Goal: Information Seeking & Learning: Check status

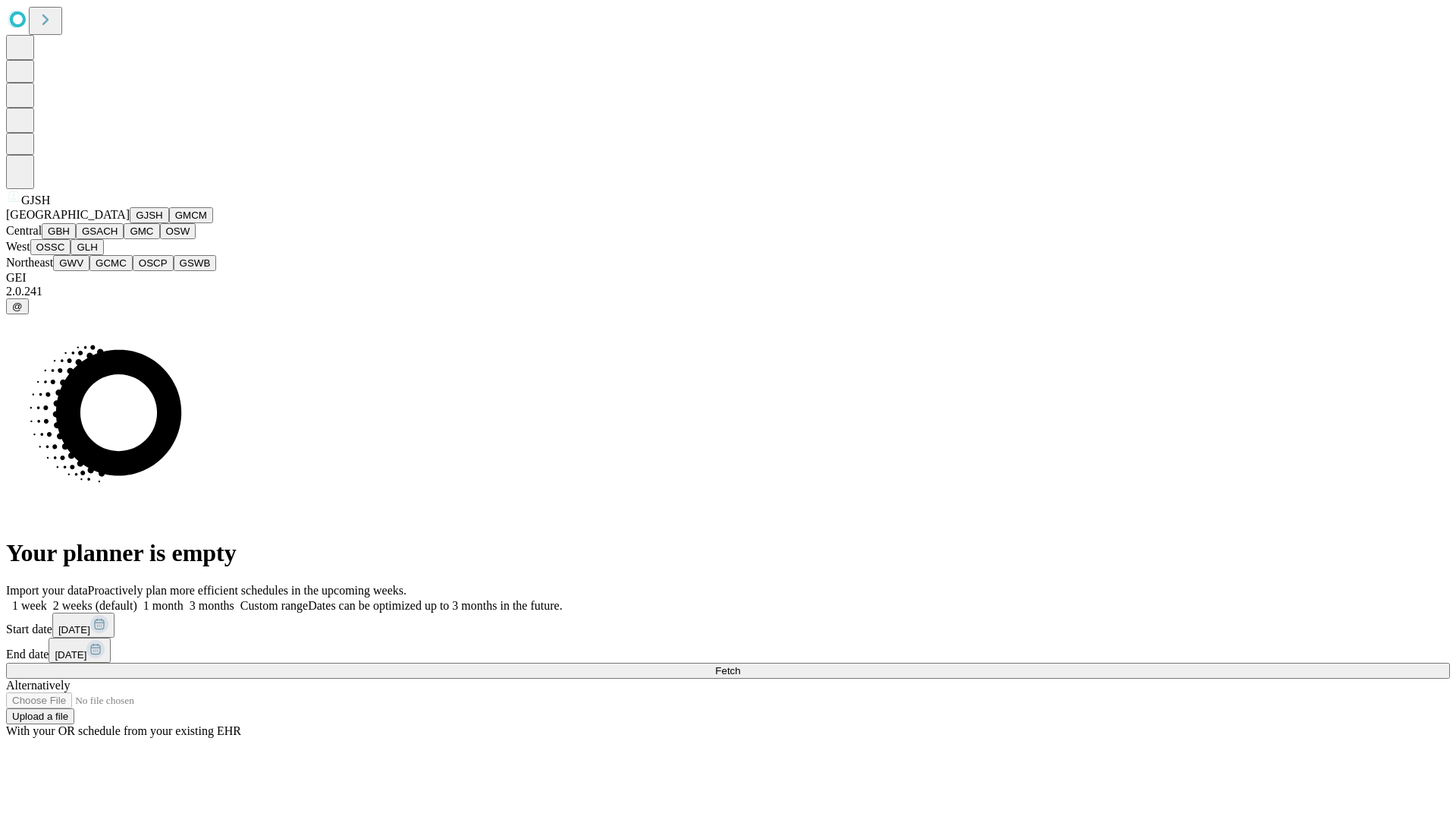
click at [130, 223] on button "GJSH" at bounding box center [149, 214] width 39 height 16
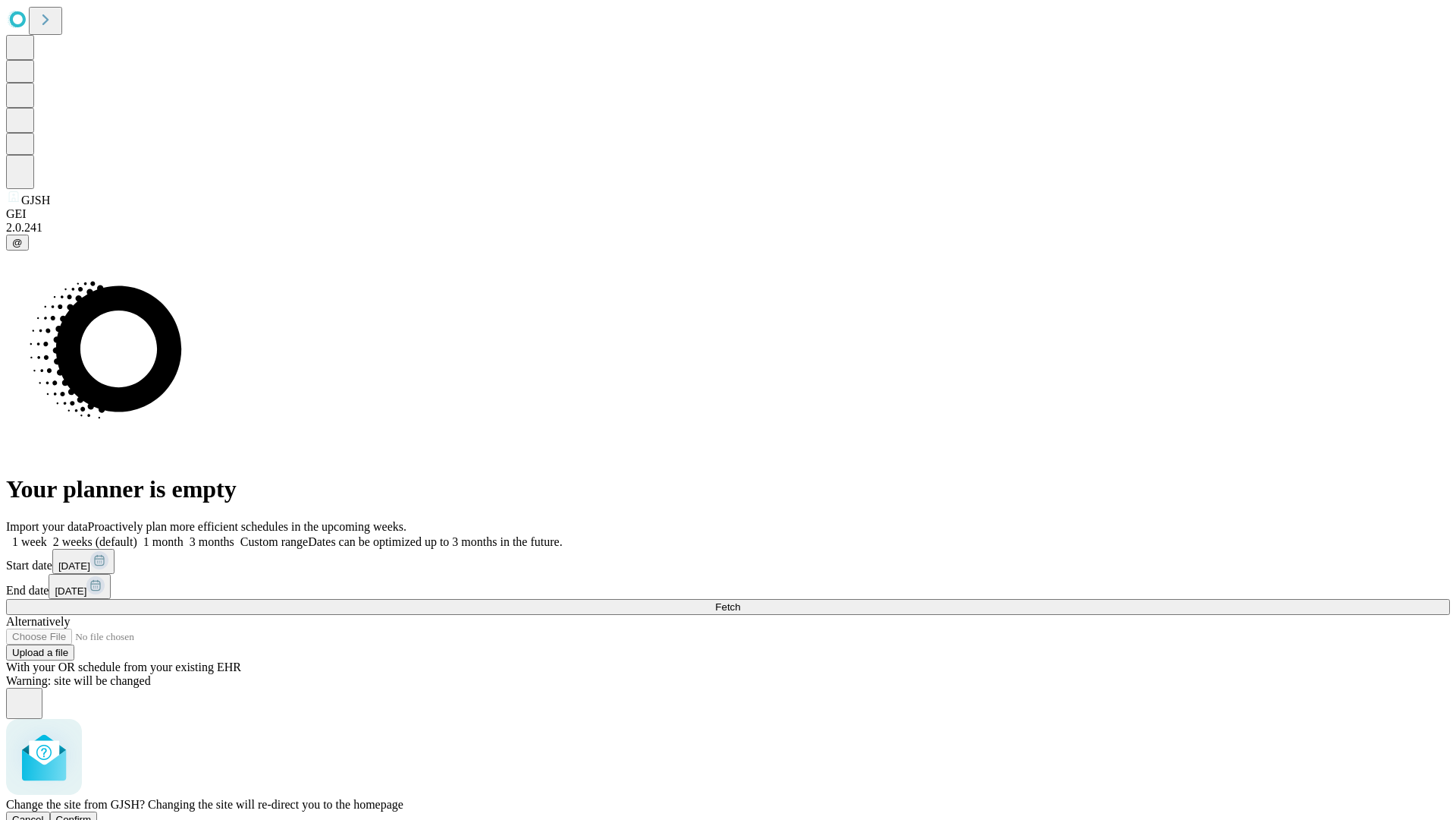
click at [92, 813] on span "Confirm" at bounding box center [74, 819] width 36 height 11
click at [183, 535] on label "1 month" at bounding box center [160, 542] width 46 height 13
click at [741, 601] on span "Fetch" at bounding box center [728, 607] width 25 height 11
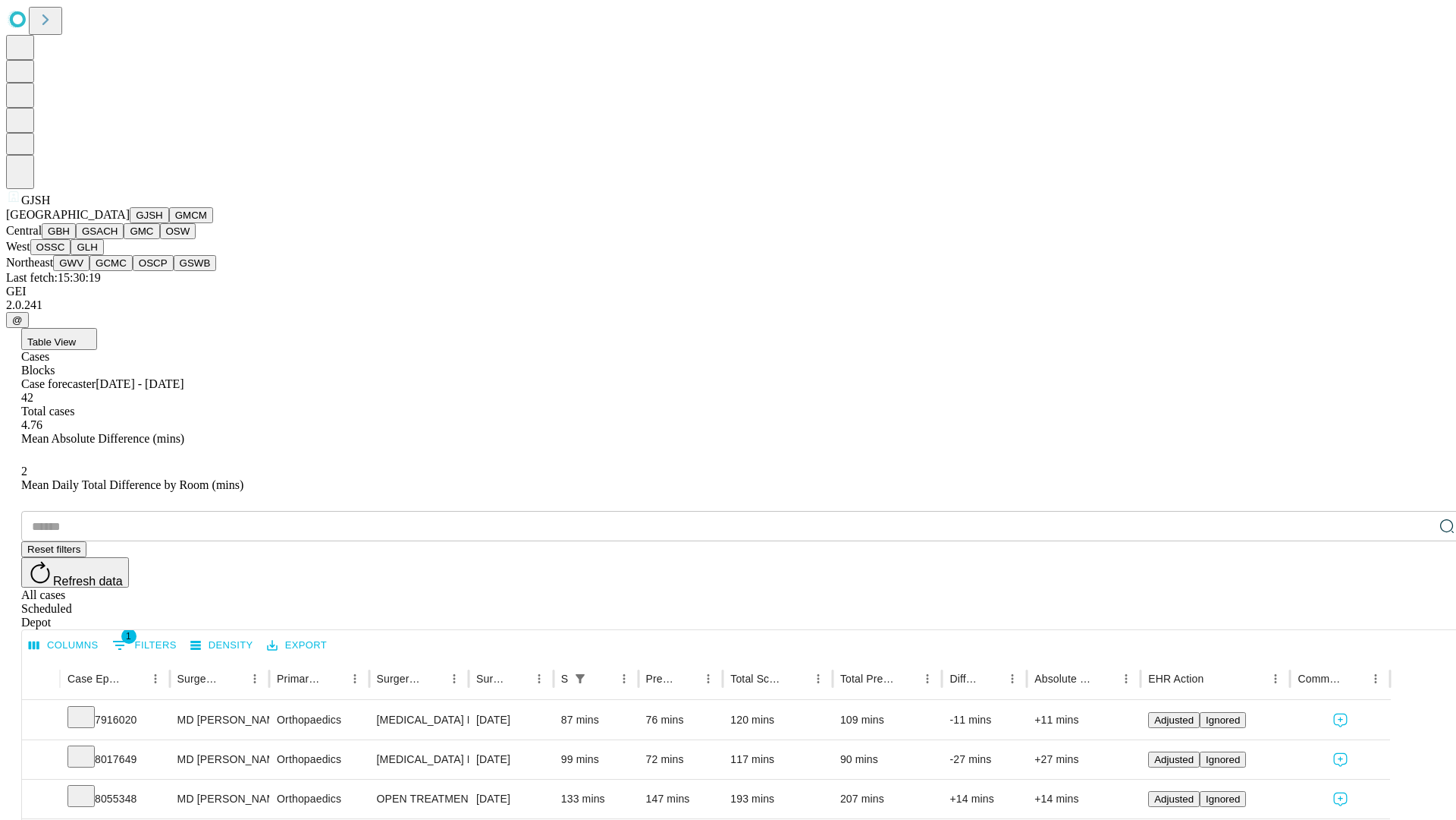
click at [169, 223] on button "GMCM" at bounding box center [191, 214] width 44 height 16
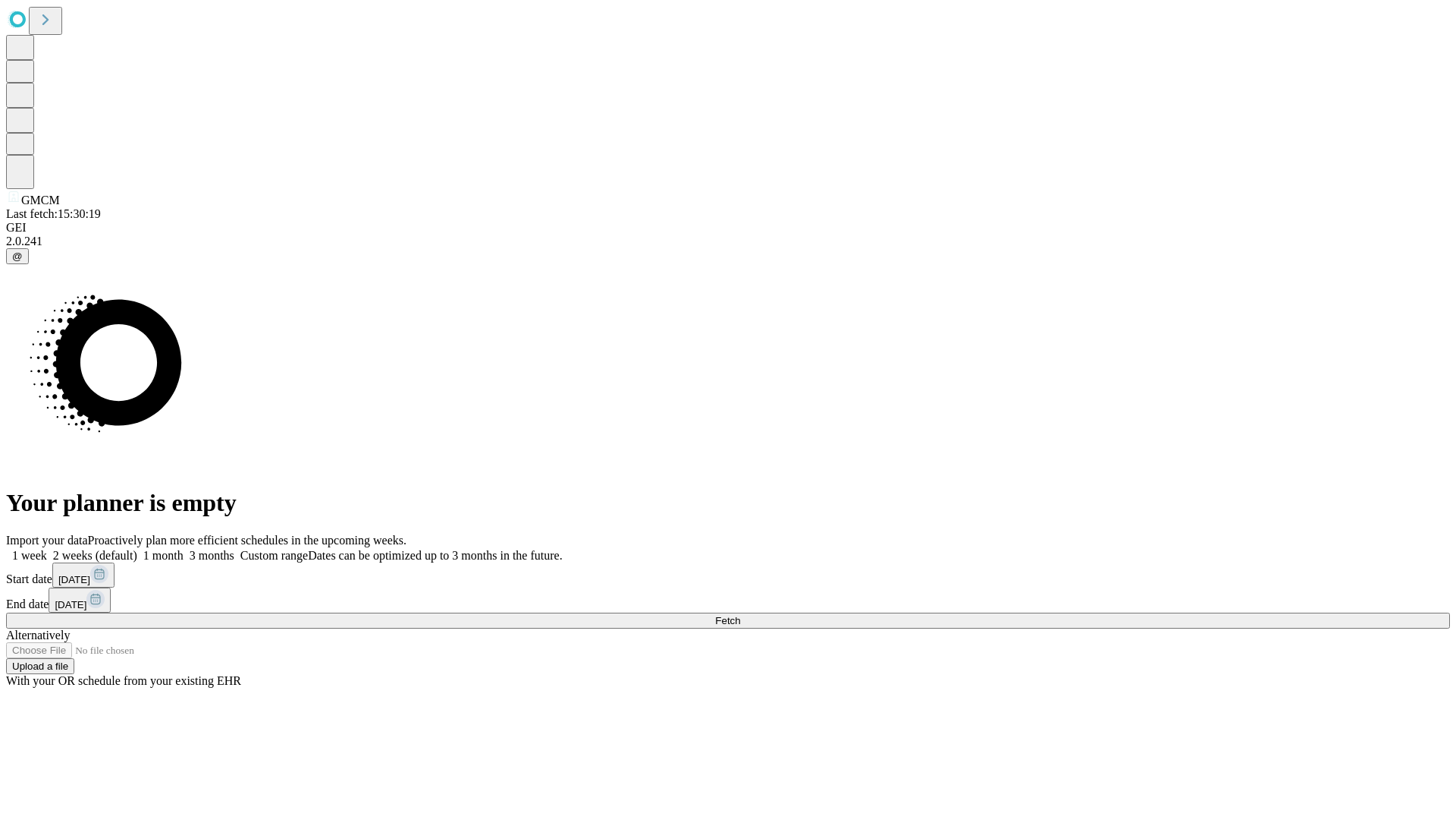
click at [183, 548] on label "1 month" at bounding box center [160, 555] width 46 height 13
click at [741, 615] on span "Fetch" at bounding box center [728, 621] width 25 height 11
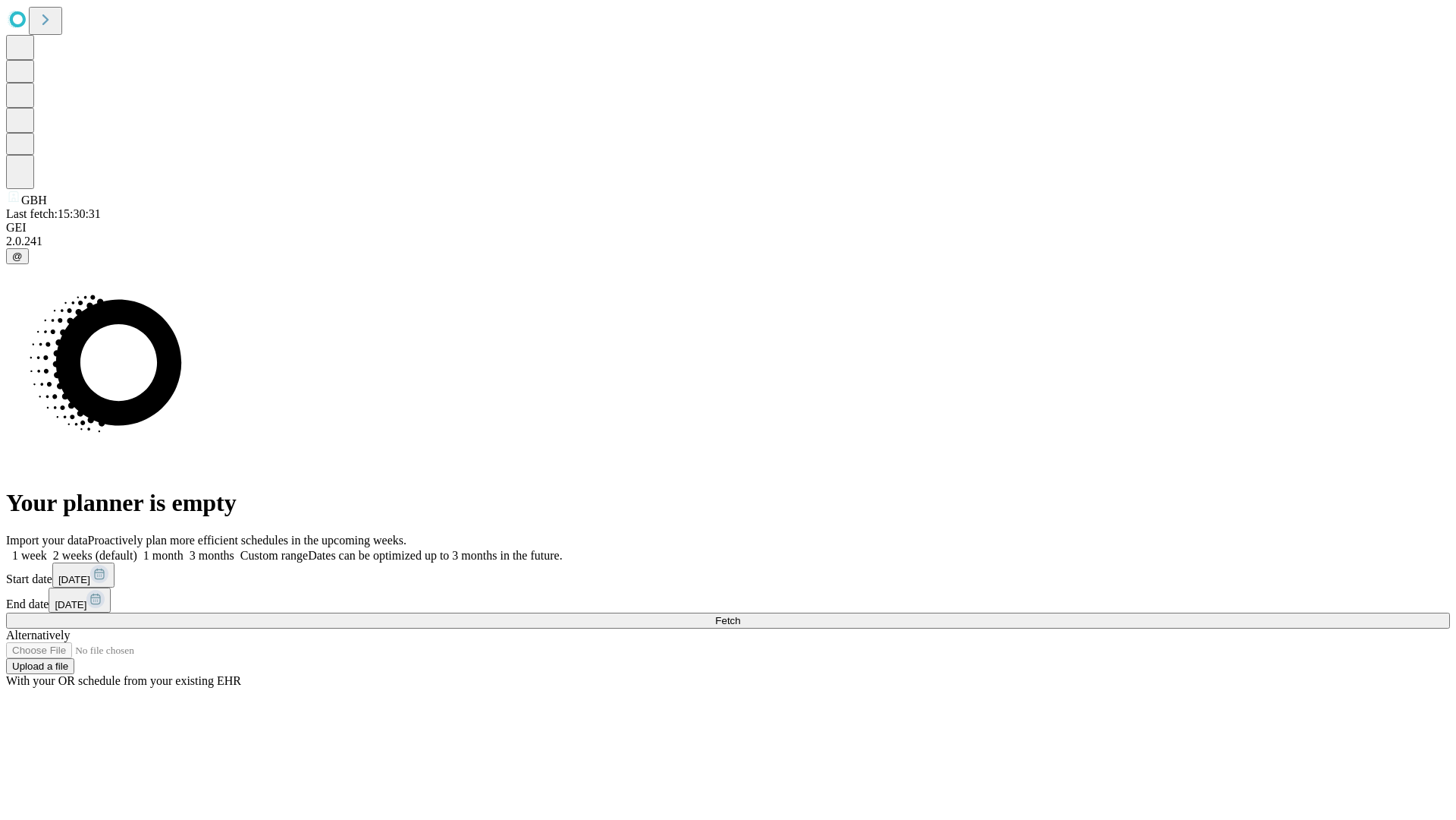
click at [183, 548] on label "1 month" at bounding box center [160, 555] width 46 height 13
click at [741, 615] on span "Fetch" at bounding box center [728, 621] width 25 height 11
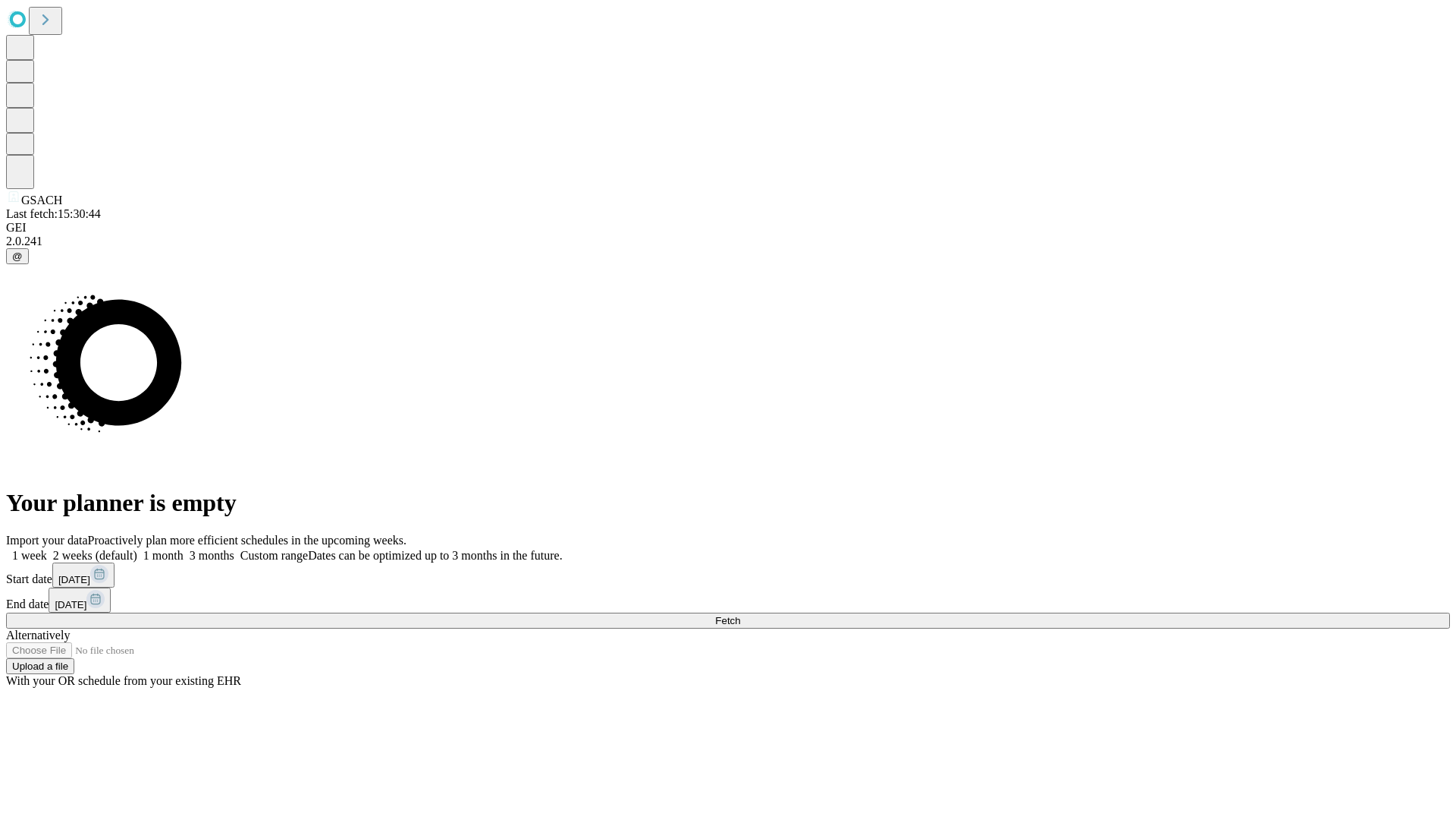
click at [183, 548] on label "1 month" at bounding box center [160, 555] width 46 height 13
click at [741, 615] on span "Fetch" at bounding box center [728, 621] width 25 height 11
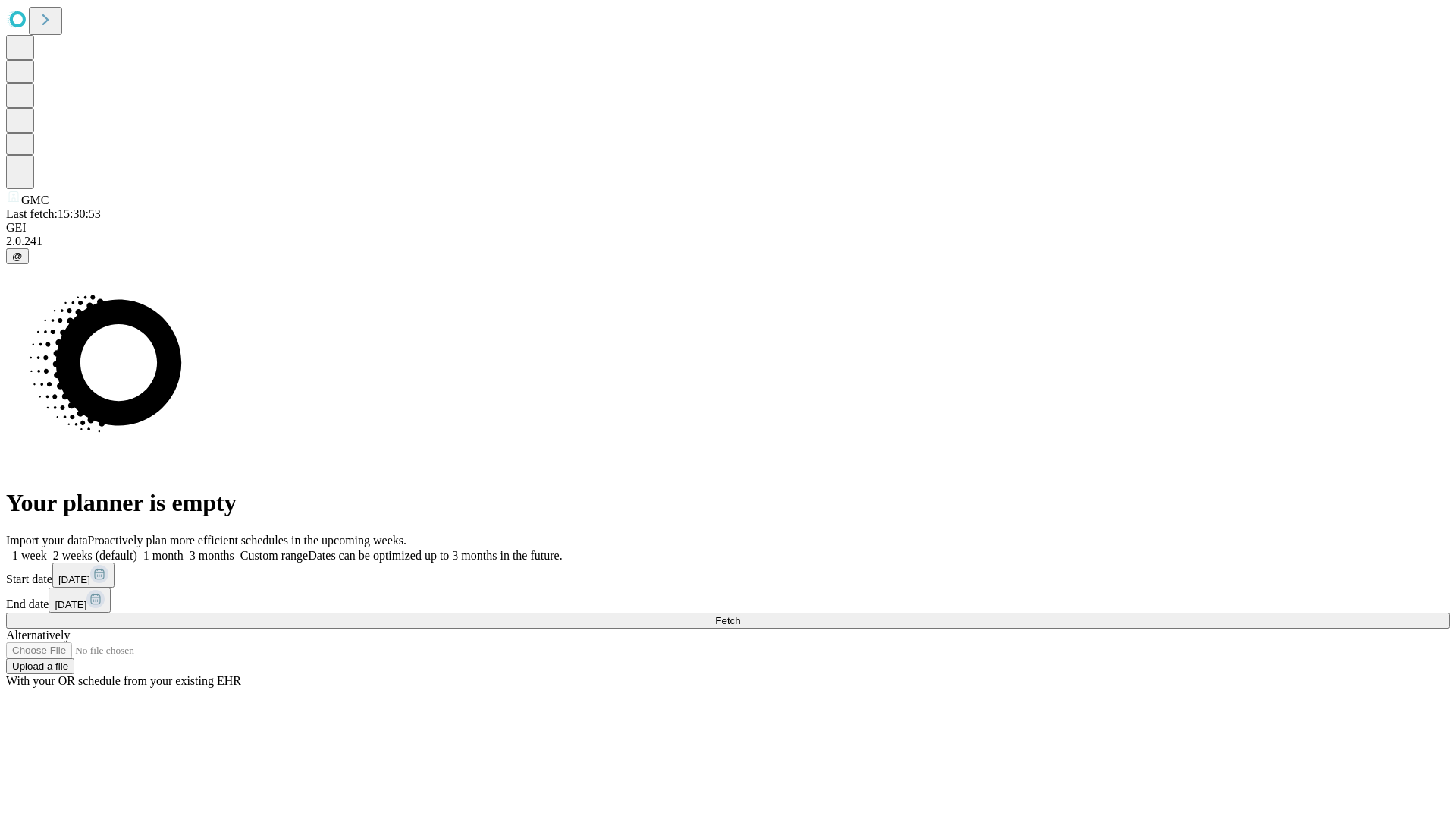
click at [183, 548] on label "1 month" at bounding box center [160, 555] width 46 height 13
click at [741, 615] on span "Fetch" at bounding box center [728, 621] width 25 height 11
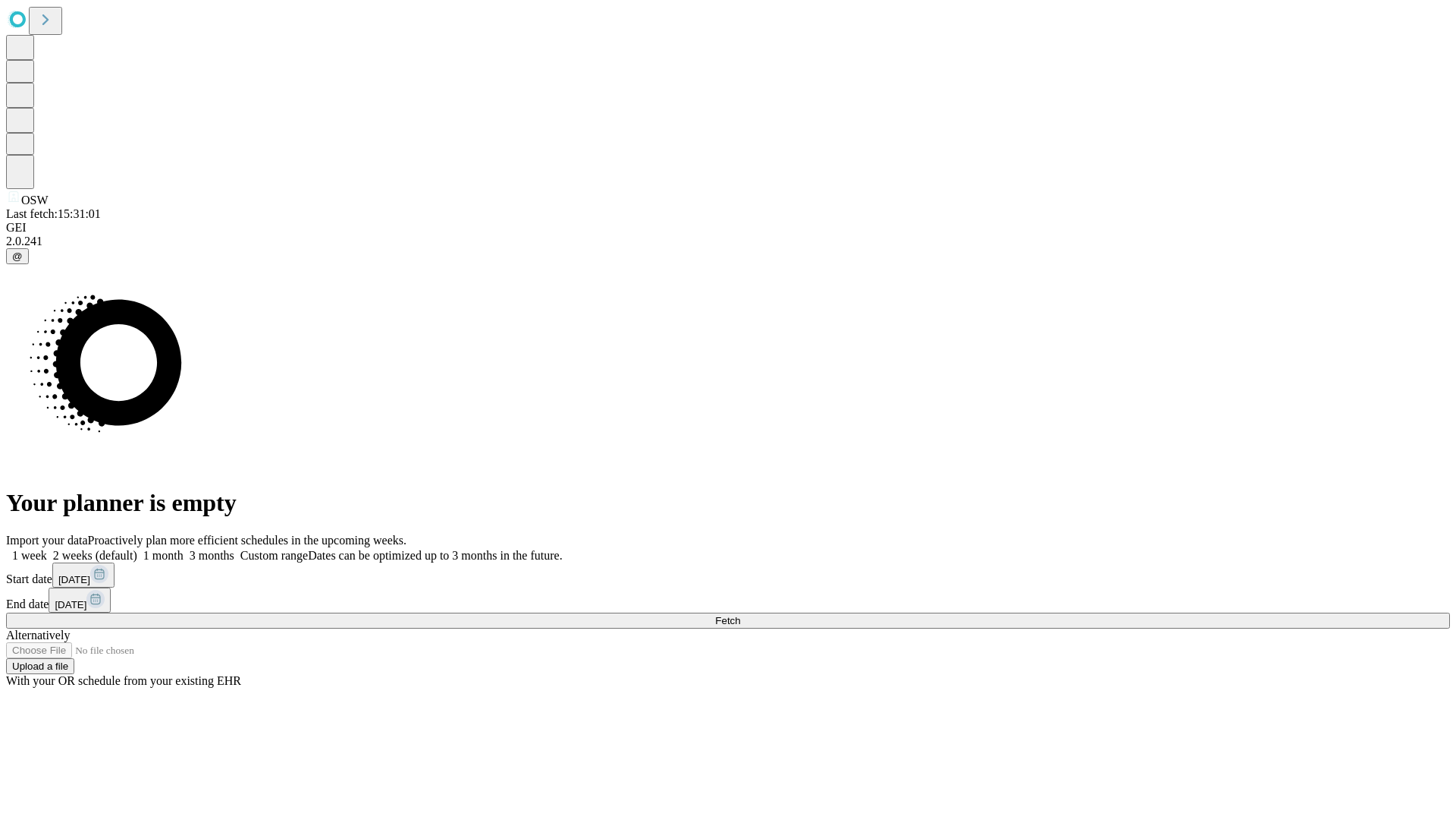
click at [183, 548] on label "1 month" at bounding box center [160, 555] width 46 height 13
click at [741, 615] on span "Fetch" at bounding box center [728, 621] width 25 height 11
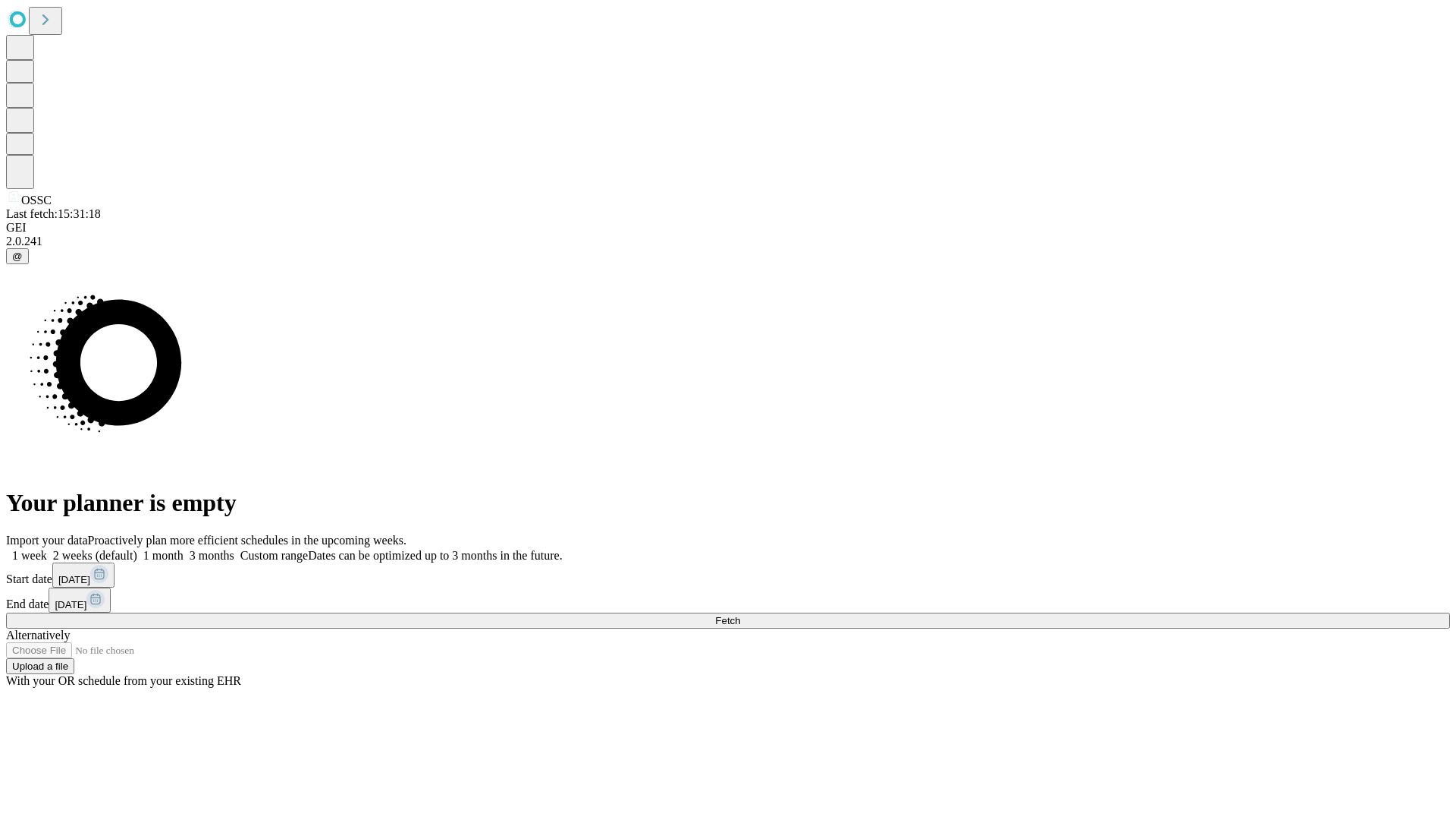
click at [183, 548] on label "1 month" at bounding box center [160, 555] width 46 height 13
click at [741, 615] on span "Fetch" at bounding box center [728, 621] width 25 height 11
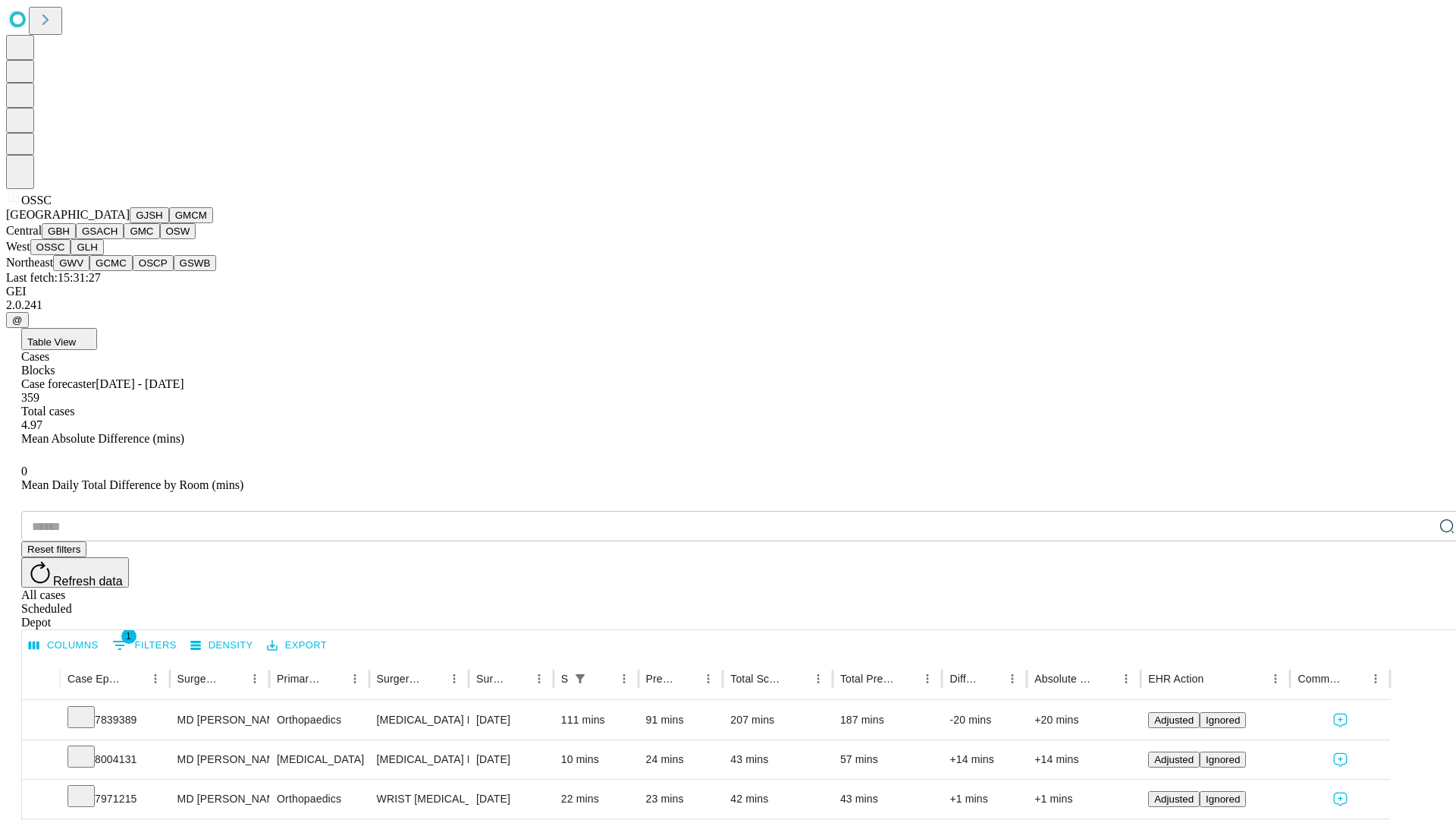
click at [103, 255] on button "GLH" at bounding box center [86, 246] width 33 height 16
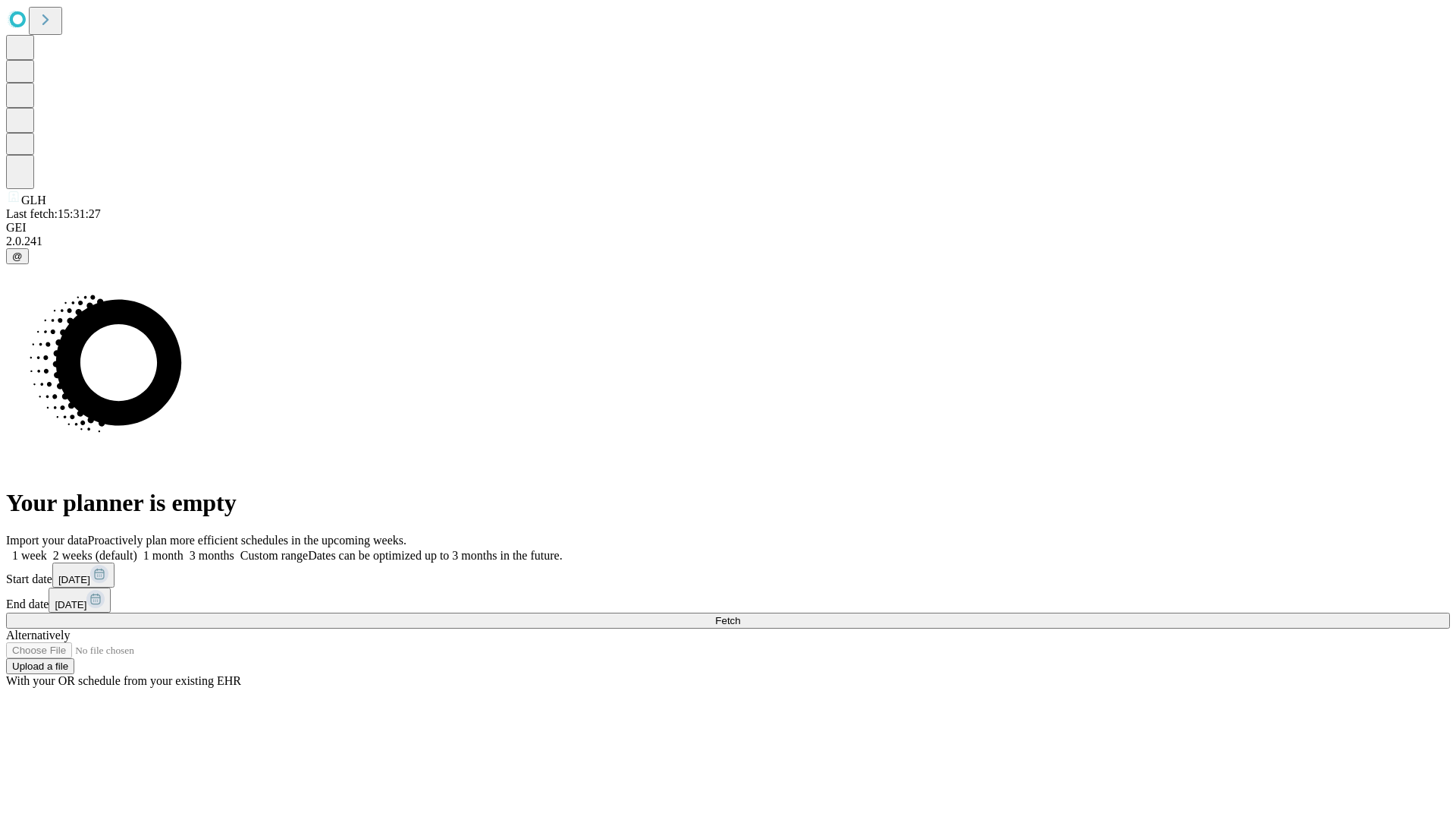
click at [183, 548] on label "1 month" at bounding box center [160, 555] width 46 height 13
click at [741, 615] on span "Fetch" at bounding box center [728, 621] width 25 height 11
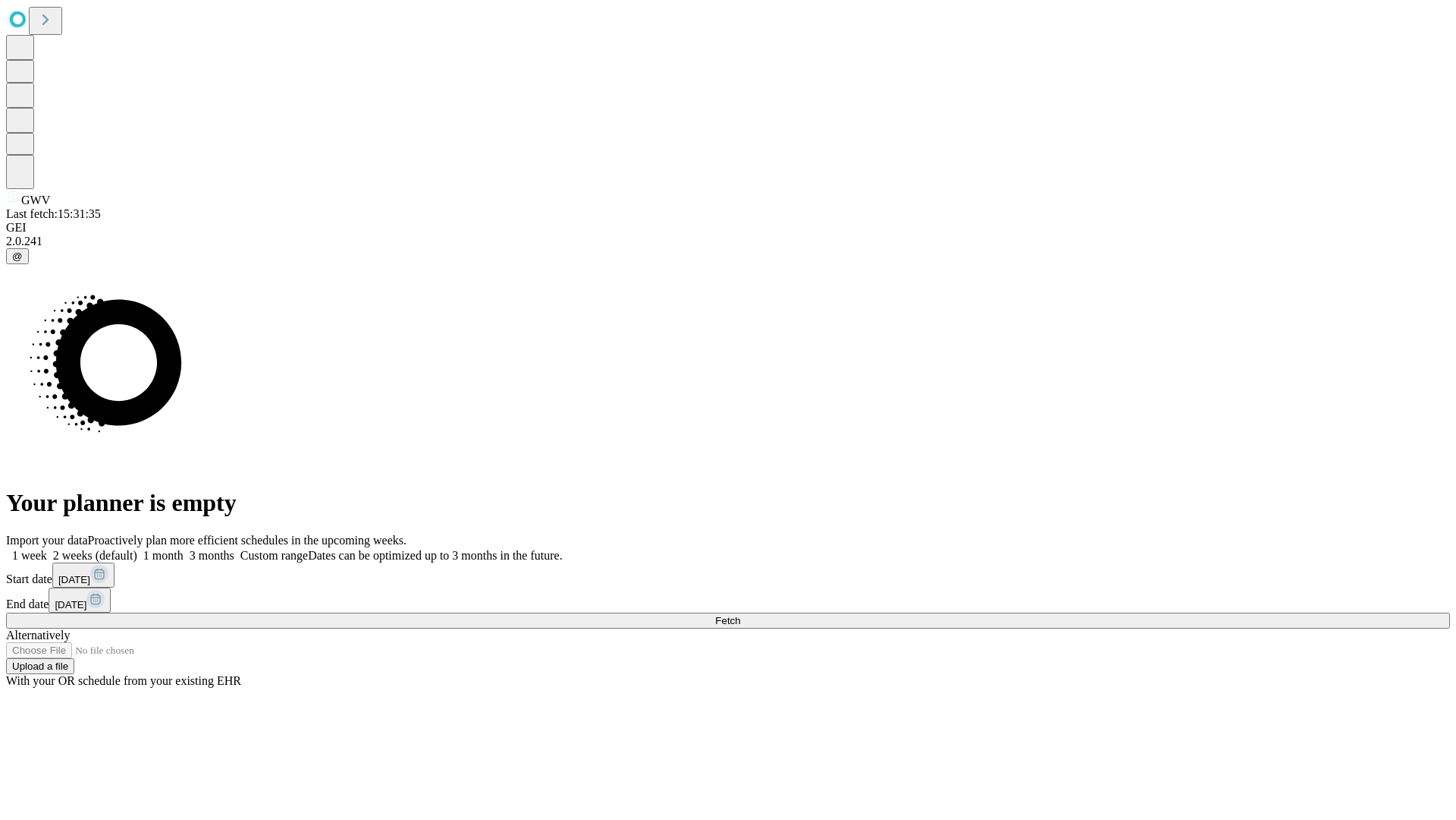
click at [183, 548] on label "1 month" at bounding box center [160, 555] width 46 height 13
click at [741, 615] on span "Fetch" at bounding box center [728, 621] width 25 height 11
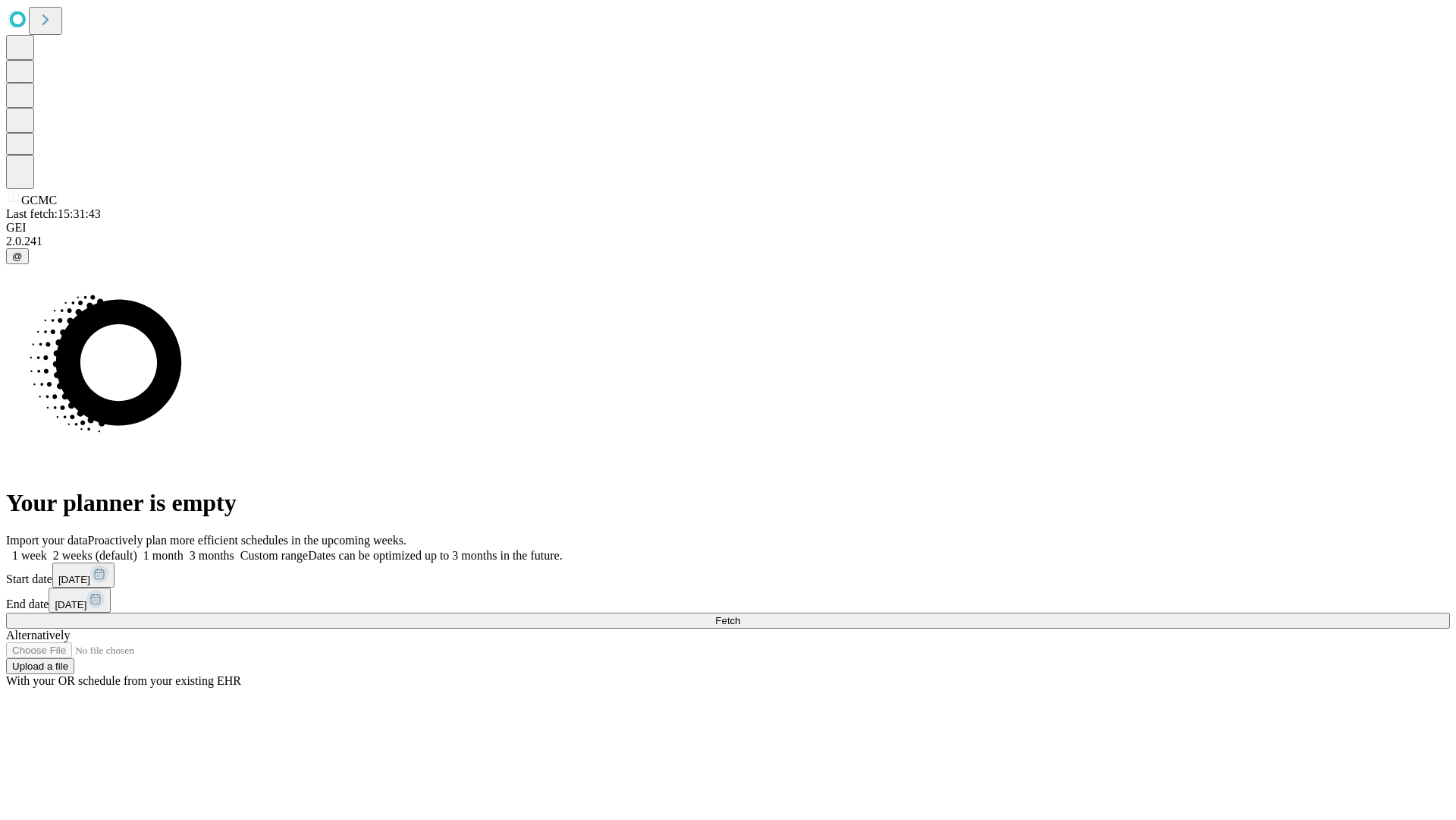
click at [183, 548] on label "1 month" at bounding box center [160, 555] width 46 height 13
click at [741, 615] on span "Fetch" at bounding box center [728, 621] width 25 height 11
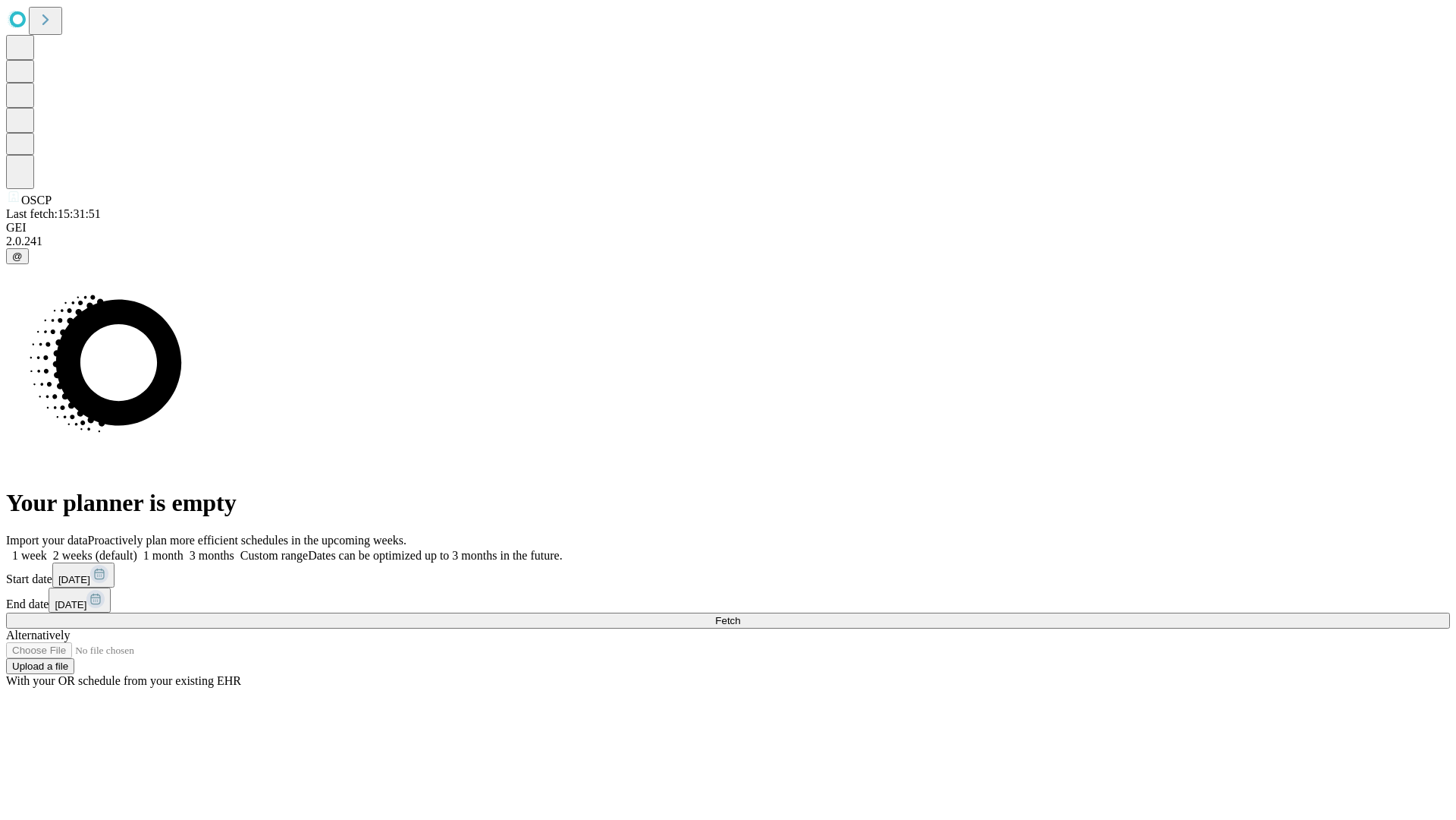
click at [183, 548] on label "1 month" at bounding box center [160, 555] width 46 height 13
click at [741, 615] on span "Fetch" at bounding box center [728, 621] width 25 height 11
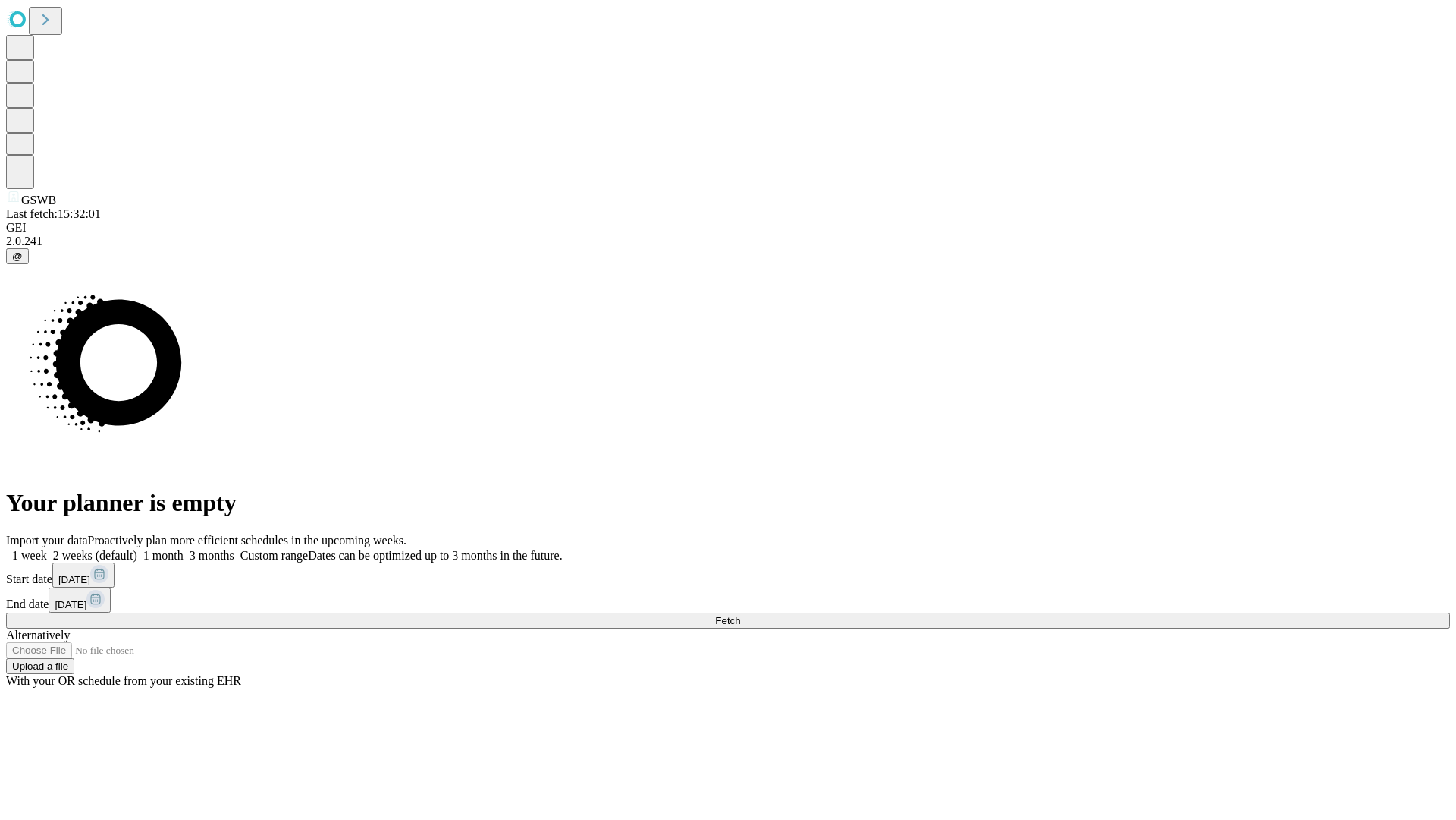
click at [183, 548] on label "1 month" at bounding box center [160, 555] width 46 height 13
click at [741, 615] on span "Fetch" at bounding box center [728, 621] width 25 height 11
